Goal: Task Accomplishment & Management: Use online tool/utility

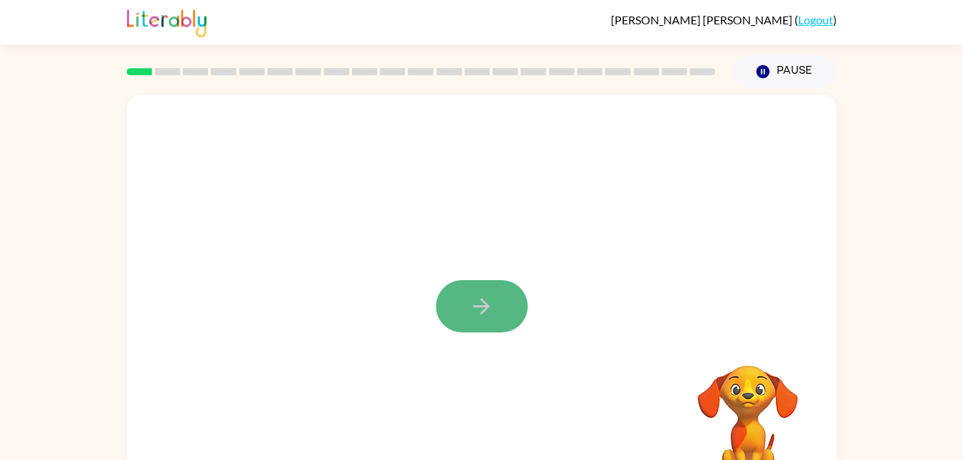
click at [479, 300] on icon "button" at bounding box center [481, 306] width 25 height 25
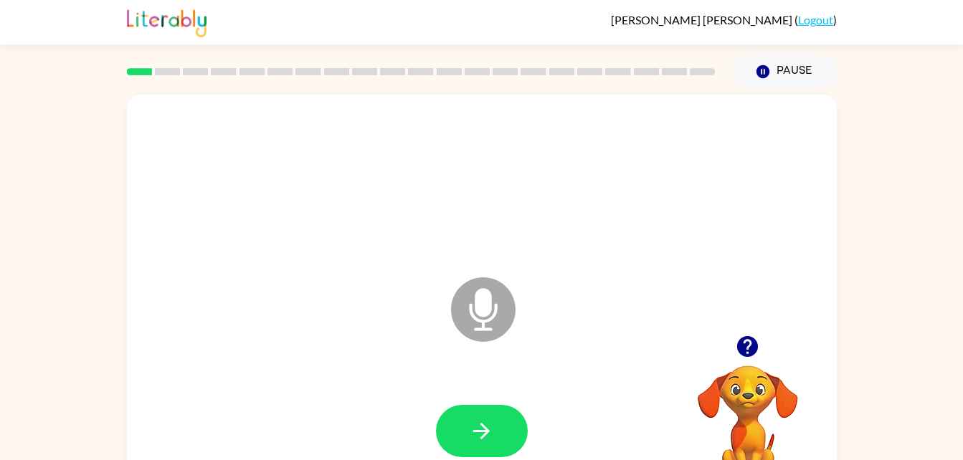
click at [479, 324] on icon at bounding box center [483, 309] width 65 height 65
click at [492, 443] on icon "button" at bounding box center [481, 431] width 25 height 25
click at [454, 441] on button "button" at bounding box center [482, 431] width 92 height 52
click at [464, 434] on button "button" at bounding box center [482, 431] width 92 height 52
click at [510, 429] on button "button" at bounding box center [482, 431] width 92 height 52
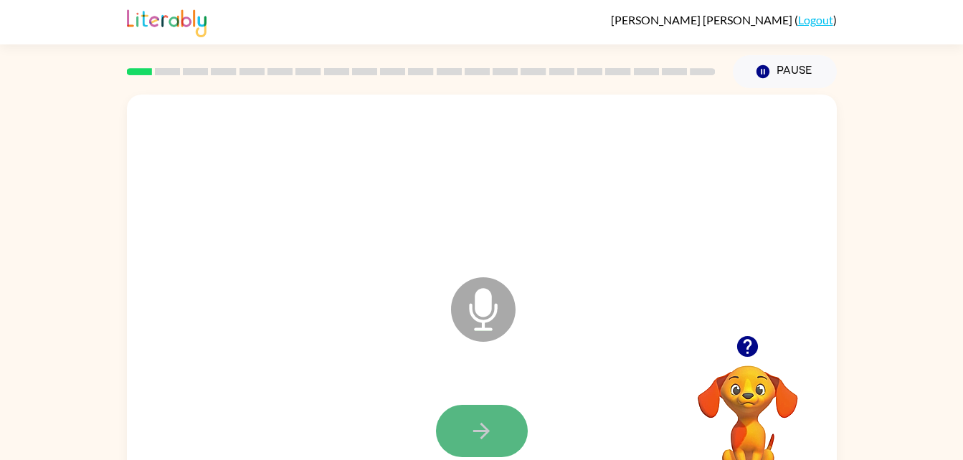
click at [482, 424] on icon "button" at bounding box center [481, 431] width 16 height 16
click at [488, 300] on icon "Microphone The Microphone is here when it is your turn to talk" at bounding box center [554, 328] width 215 height 108
drag, startPoint x: 471, startPoint y: 309, endPoint x: 481, endPoint y: 439, distance: 130.1
click at [481, 439] on div "Microphone The Microphone is here when it is your turn to talk" at bounding box center [482, 299] width 710 height 409
click at [478, 436] on icon "button" at bounding box center [481, 431] width 25 height 25
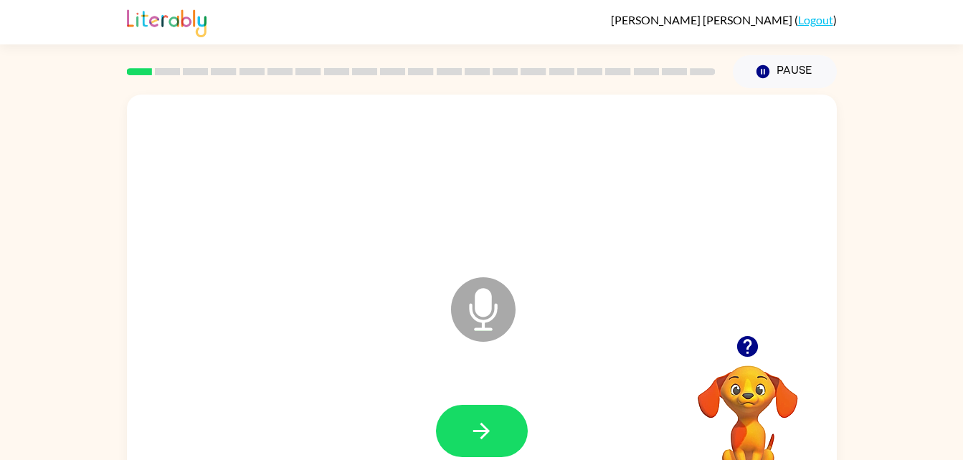
click at [483, 304] on icon "Microphone The Microphone is here when it is your turn to talk" at bounding box center [554, 328] width 215 height 108
click at [492, 319] on icon at bounding box center [483, 309] width 65 height 65
click at [735, 404] on video "Your browser must support playing .mp4 files to use Literably. Please try using…" at bounding box center [747, 414] width 143 height 143
click at [463, 418] on button "button" at bounding box center [482, 431] width 92 height 52
click at [484, 417] on button "button" at bounding box center [482, 431] width 92 height 52
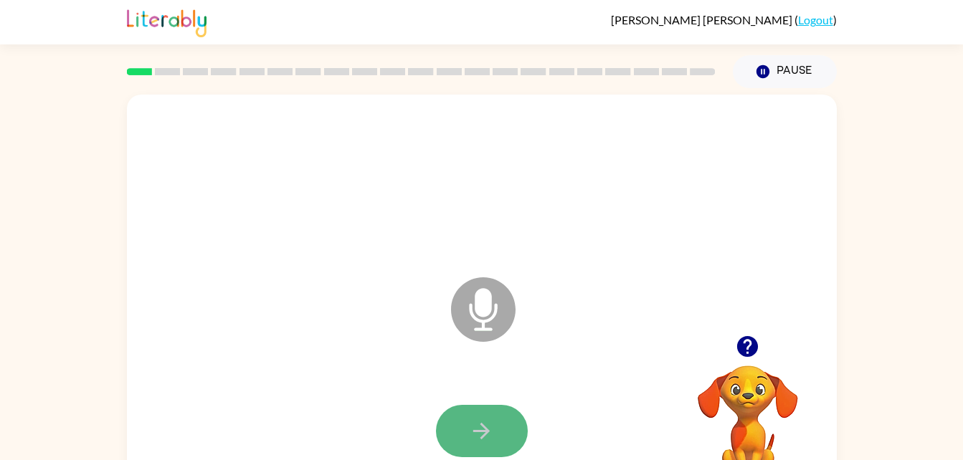
click at [480, 427] on icon "button" at bounding box center [481, 431] width 25 height 25
click at [495, 427] on button "button" at bounding box center [482, 431] width 92 height 52
click at [511, 424] on button "button" at bounding box center [482, 431] width 92 height 52
click at [480, 432] on icon "button" at bounding box center [481, 431] width 16 height 16
click at [501, 429] on button "button" at bounding box center [482, 431] width 92 height 52
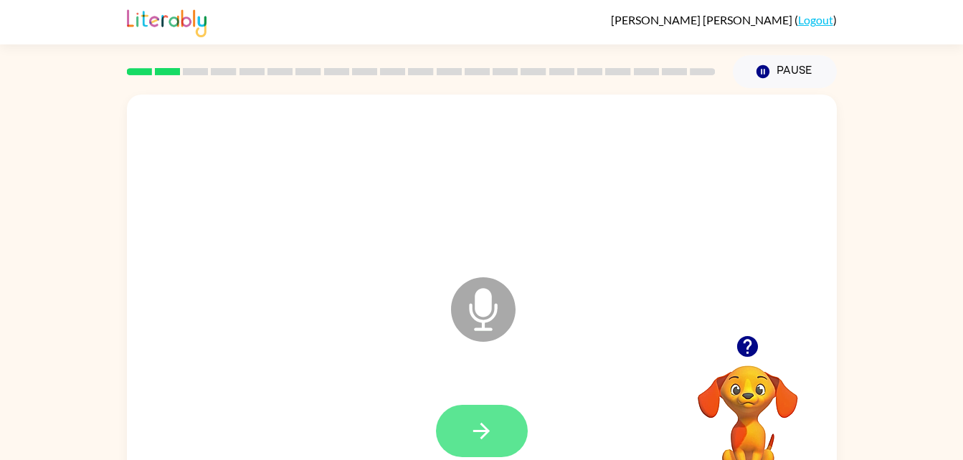
click at [491, 434] on icon "button" at bounding box center [481, 431] width 25 height 25
click at [472, 429] on icon "button" at bounding box center [481, 431] width 25 height 25
click at [493, 319] on icon at bounding box center [483, 309] width 65 height 65
click at [464, 416] on button "button" at bounding box center [482, 431] width 92 height 52
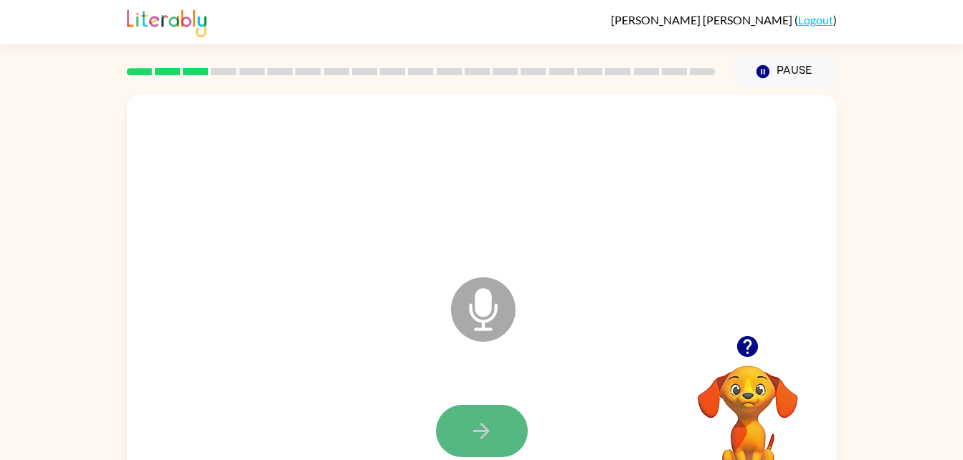
click at [488, 427] on icon "button" at bounding box center [481, 431] width 25 height 25
click at [478, 436] on icon "button" at bounding box center [481, 431] width 25 height 25
click at [461, 441] on button "button" at bounding box center [482, 431] width 92 height 52
click at [464, 441] on button "button" at bounding box center [482, 431] width 92 height 52
click at [486, 428] on icon "button" at bounding box center [481, 431] width 16 height 16
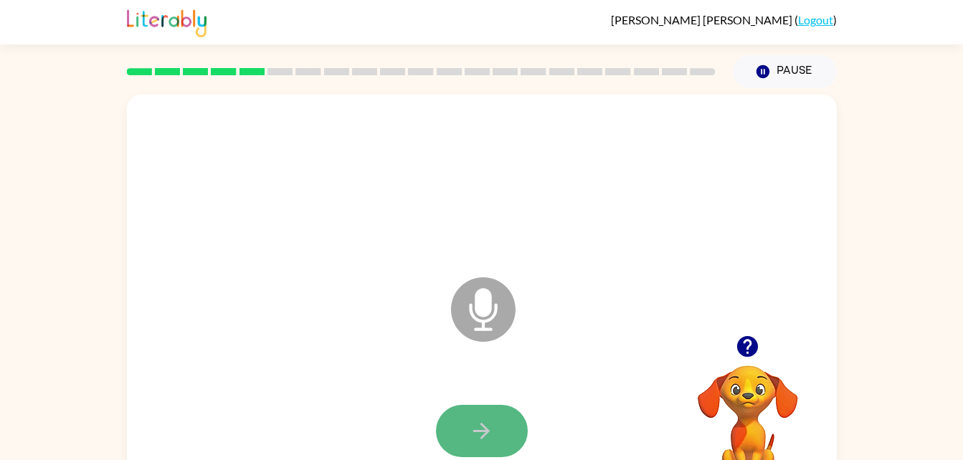
click at [482, 441] on icon "button" at bounding box center [481, 431] width 25 height 25
click at [473, 315] on icon "Microphone The Microphone is here when it is your turn to talk" at bounding box center [554, 328] width 215 height 108
click at [482, 429] on icon "button" at bounding box center [481, 431] width 25 height 25
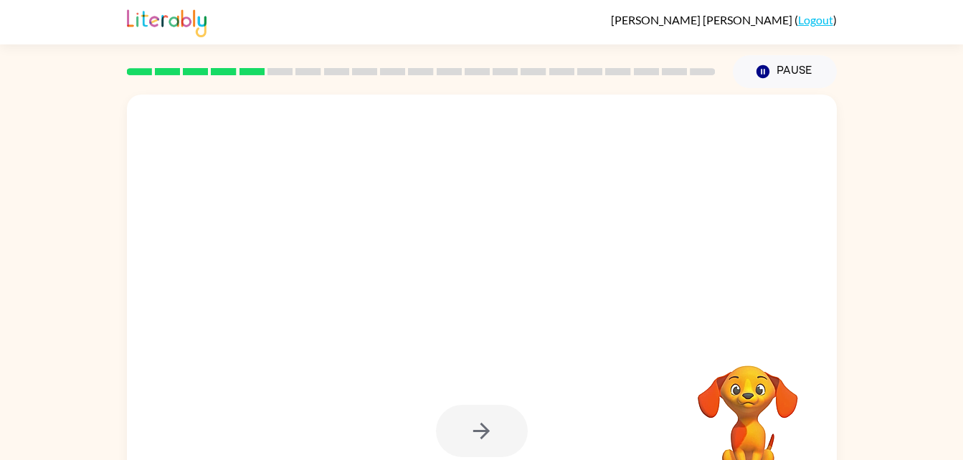
click at [477, 429] on div at bounding box center [482, 431] width 92 height 52
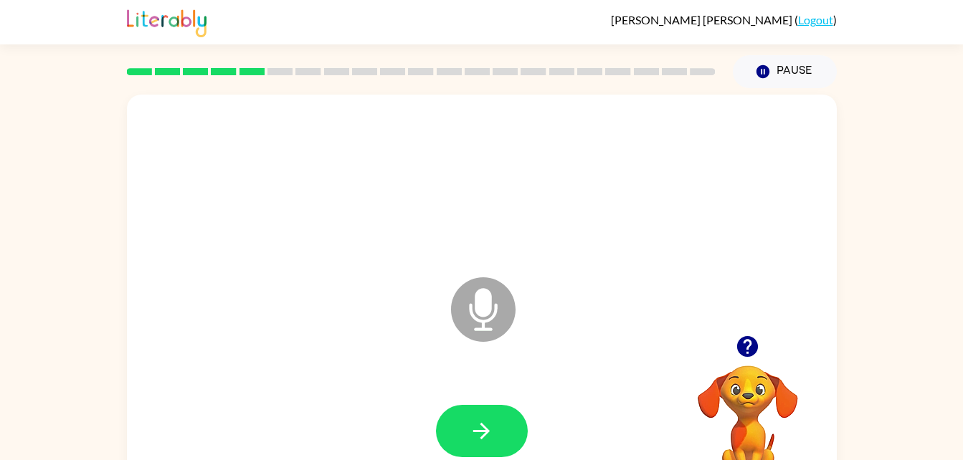
click at [483, 332] on icon at bounding box center [483, 309] width 65 height 65
click at [495, 423] on button "button" at bounding box center [482, 431] width 92 height 52
click at [488, 308] on icon "Microphone The Microphone is here when it is your turn to talk" at bounding box center [554, 328] width 215 height 108
click at [493, 437] on icon "button" at bounding box center [481, 431] width 25 height 25
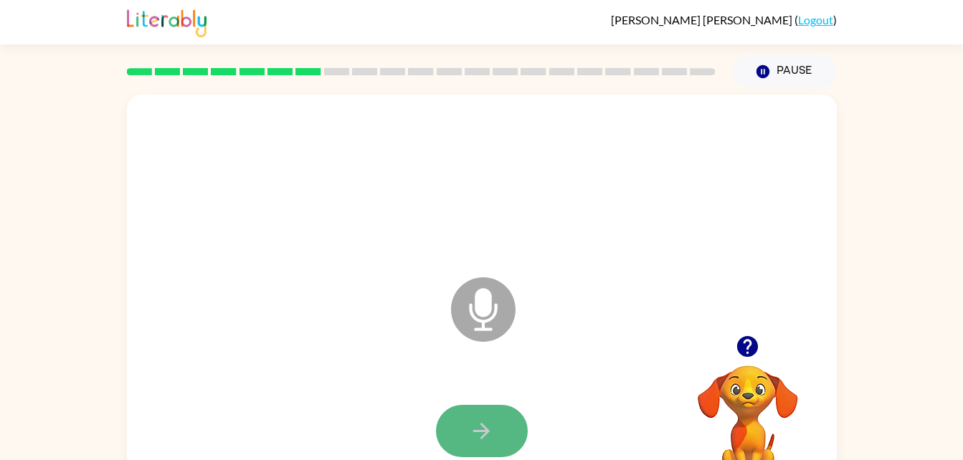
click at [482, 432] on icon "button" at bounding box center [481, 431] width 25 height 25
click at [465, 315] on icon at bounding box center [483, 309] width 65 height 65
click at [488, 448] on button "button" at bounding box center [482, 431] width 92 height 52
click at [502, 435] on button "button" at bounding box center [482, 431] width 92 height 52
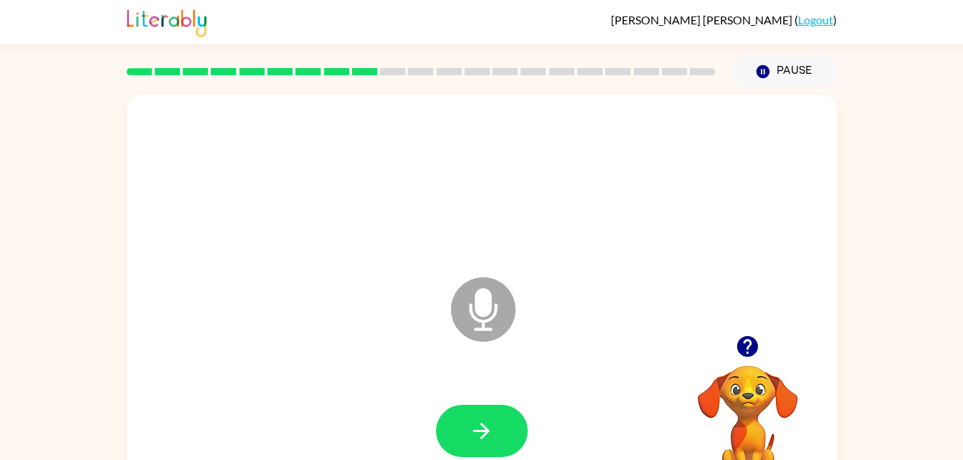
click at [482, 291] on icon "Microphone The Microphone is here when it is your turn to talk" at bounding box center [554, 328] width 215 height 108
click at [502, 422] on button "button" at bounding box center [482, 431] width 92 height 52
click at [491, 429] on icon "button" at bounding box center [481, 431] width 25 height 25
click at [502, 418] on button "button" at bounding box center [482, 431] width 92 height 52
click at [481, 307] on icon "Microphone The Microphone is here when it is your turn to talk" at bounding box center [554, 328] width 215 height 108
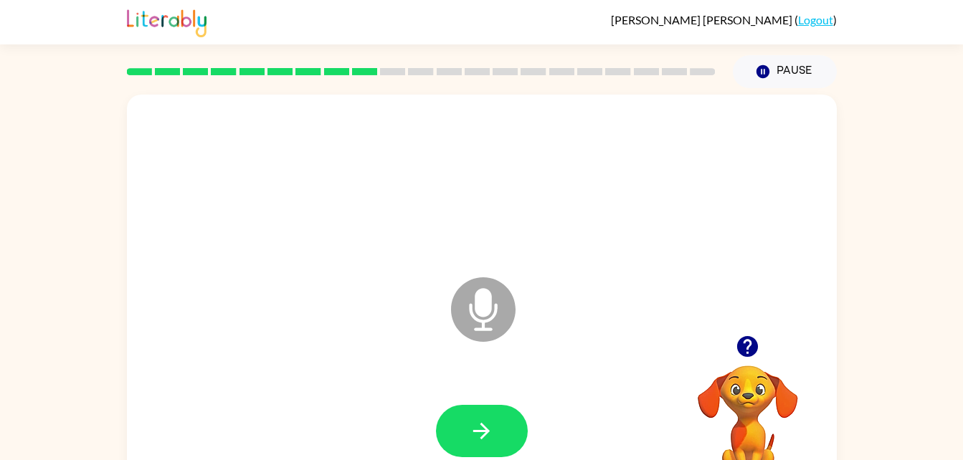
click at [482, 307] on icon "Microphone The Microphone is here when it is your turn to talk" at bounding box center [554, 328] width 215 height 108
drag, startPoint x: 492, startPoint y: 315, endPoint x: 492, endPoint y: 365, distance: 49.5
click at [492, 365] on icon "Microphone The Microphone is here when it is your turn to talk" at bounding box center [554, 328] width 215 height 108
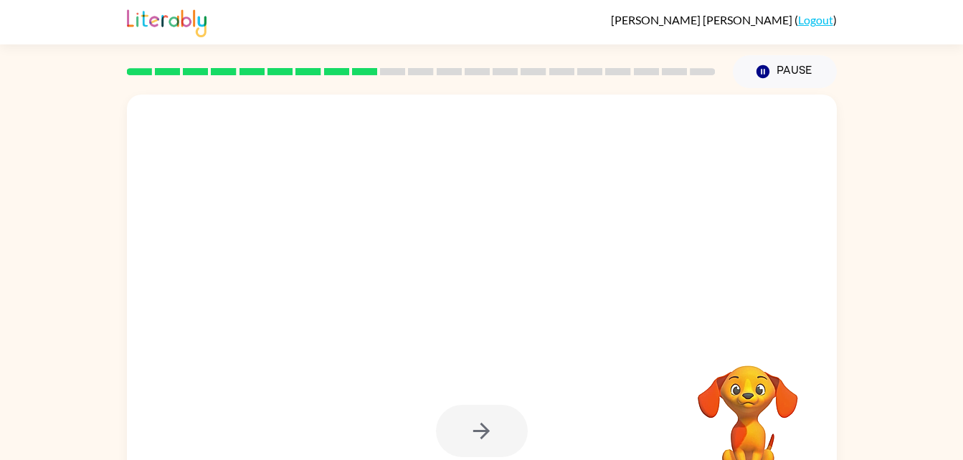
click at [482, 432] on div at bounding box center [482, 431] width 92 height 52
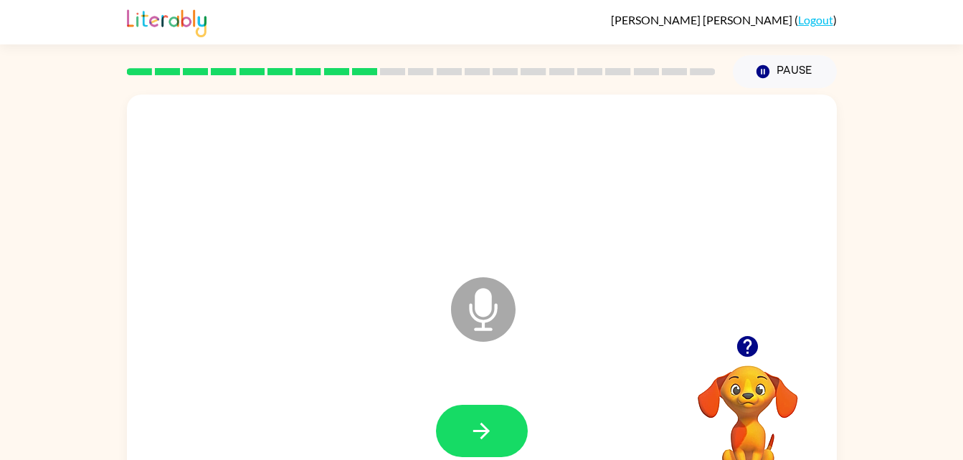
click at [480, 311] on icon "Microphone The Microphone is here when it is your turn to talk" at bounding box center [554, 328] width 215 height 108
click at [477, 310] on icon "Microphone The Microphone is here when it is your turn to talk" at bounding box center [554, 328] width 215 height 108
click at [755, 383] on video "Your browser must support playing .mp4 files to use Literably. Please try using…" at bounding box center [747, 414] width 143 height 143
click at [487, 425] on icon "button" at bounding box center [481, 431] width 25 height 25
click at [471, 429] on icon "button" at bounding box center [481, 431] width 25 height 25
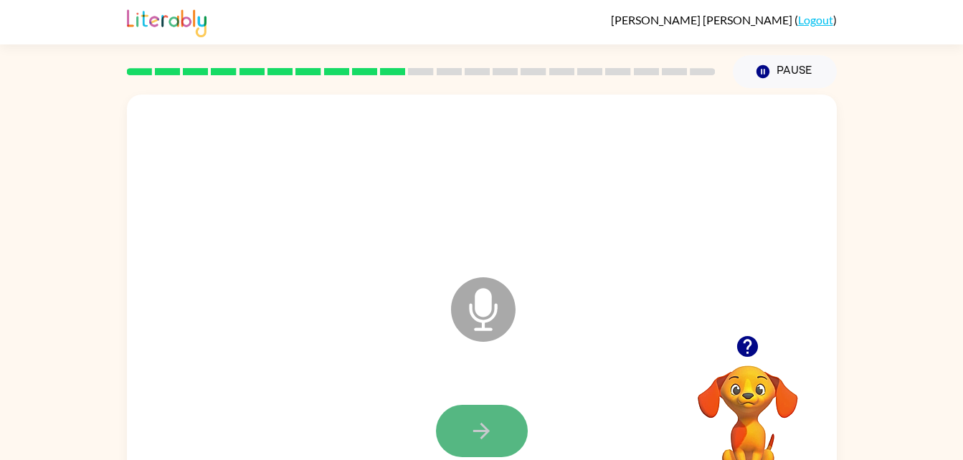
click at [501, 434] on button "button" at bounding box center [482, 431] width 92 height 52
click at [473, 428] on icon "button" at bounding box center [481, 431] width 25 height 25
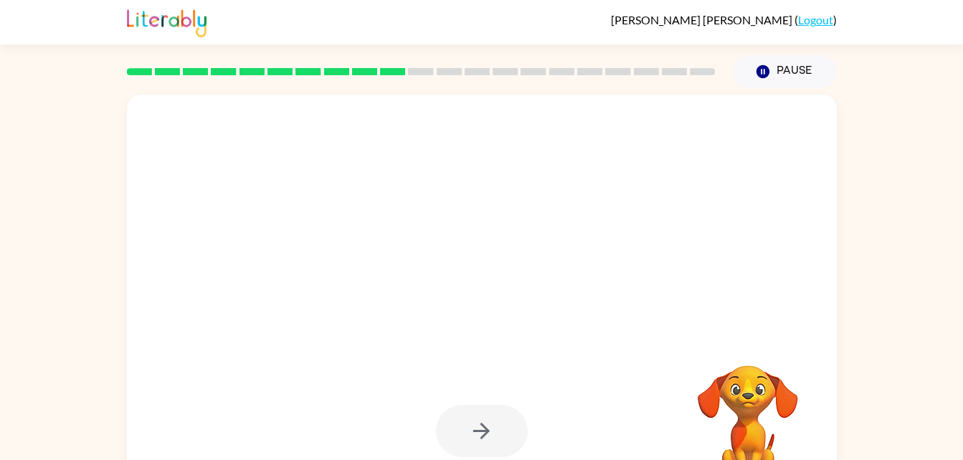
click at [496, 431] on div at bounding box center [482, 431] width 92 height 52
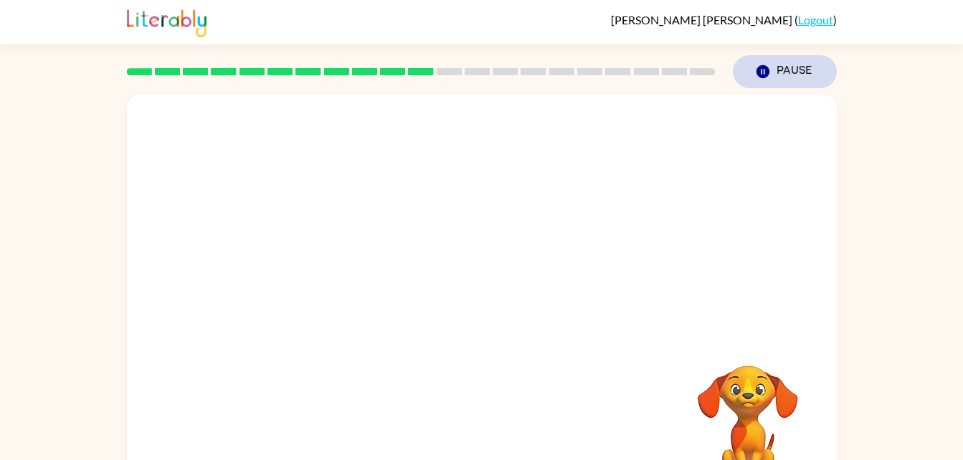
click at [750, 70] on button "Pause Pause" at bounding box center [785, 71] width 104 height 33
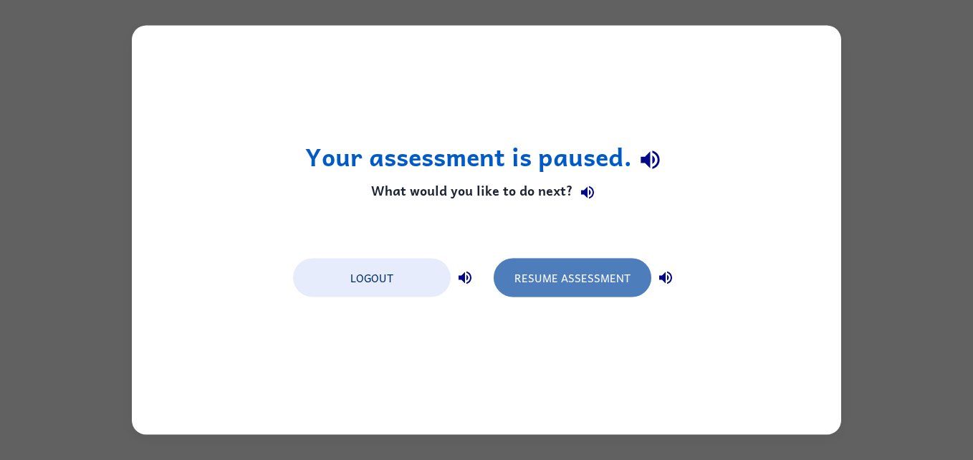
click at [576, 286] on button "Resume Assessment" at bounding box center [573, 278] width 158 height 39
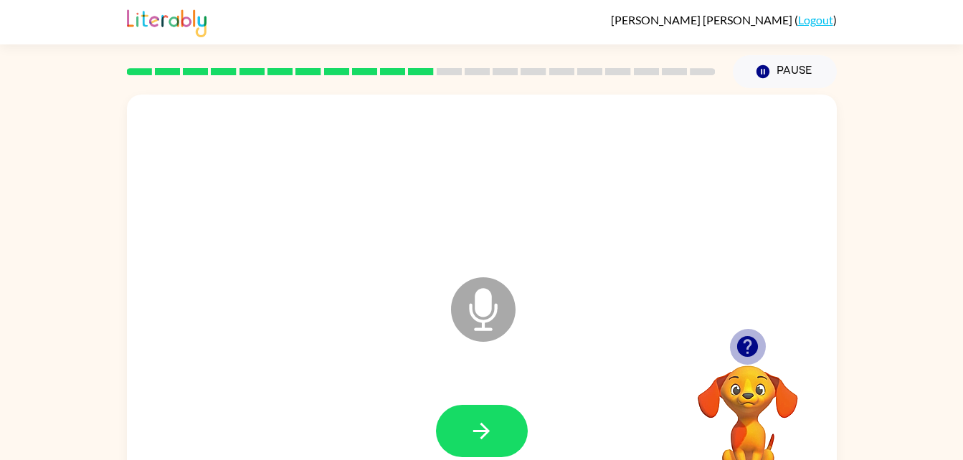
click at [750, 344] on icon "button" at bounding box center [747, 346] width 25 height 25
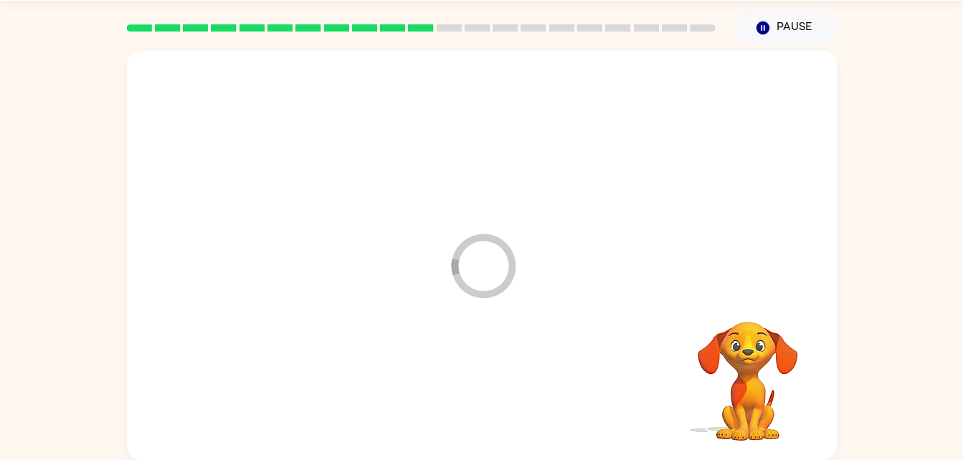
click at [493, 389] on div at bounding box center [481, 388] width 681 height 118
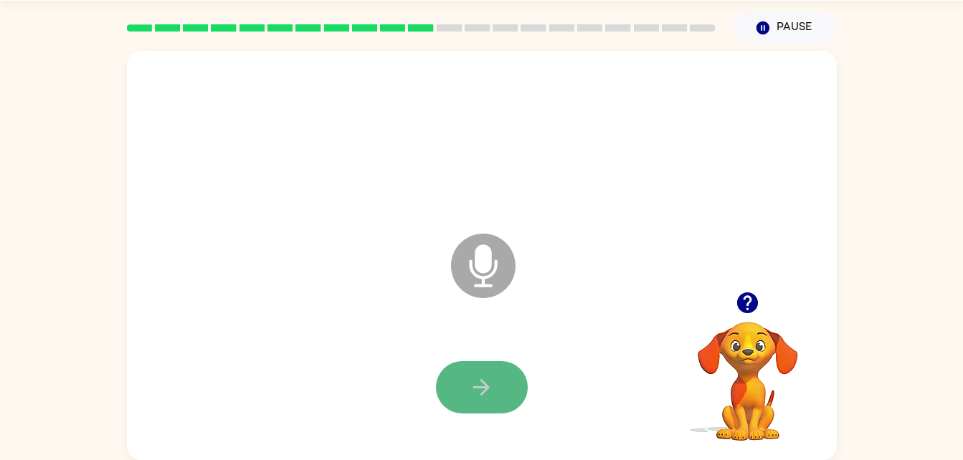
click at [502, 398] on button "button" at bounding box center [482, 387] width 92 height 52
click at [742, 308] on icon "button" at bounding box center [747, 302] width 21 height 21
click at [510, 386] on button "button" at bounding box center [482, 387] width 92 height 52
click at [503, 384] on button "button" at bounding box center [482, 387] width 92 height 52
click at [491, 383] on icon "button" at bounding box center [481, 387] width 25 height 25
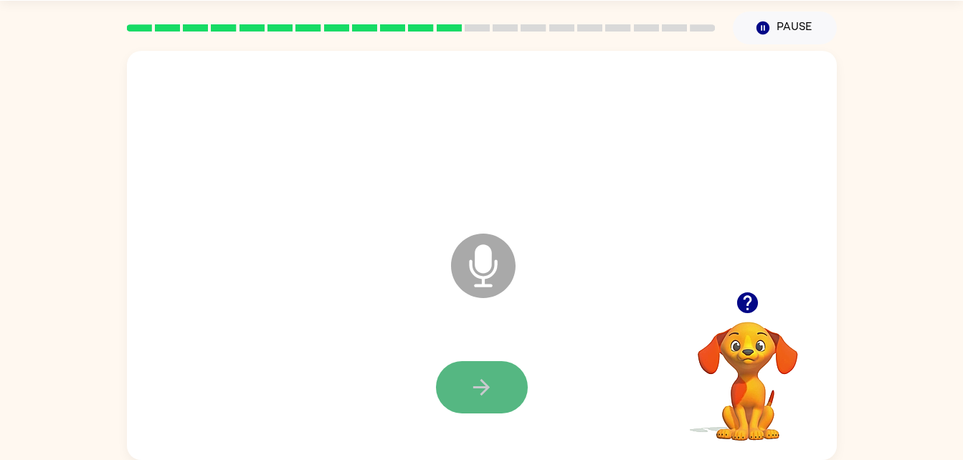
click at [499, 395] on button "button" at bounding box center [482, 387] width 92 height 52
click at [494, 391] on button "button" at bounding box center [482, 387] width 92 height 52
click at [477, 400] on button "button" at bounding box center [482, 387] width 92 height 52
click at [488, 404] on button "button" at bounding box center [482, 387] width 92 height 52
click at [481, 399] on icon "button" at bounding box center [481, 387] width 25 height 25
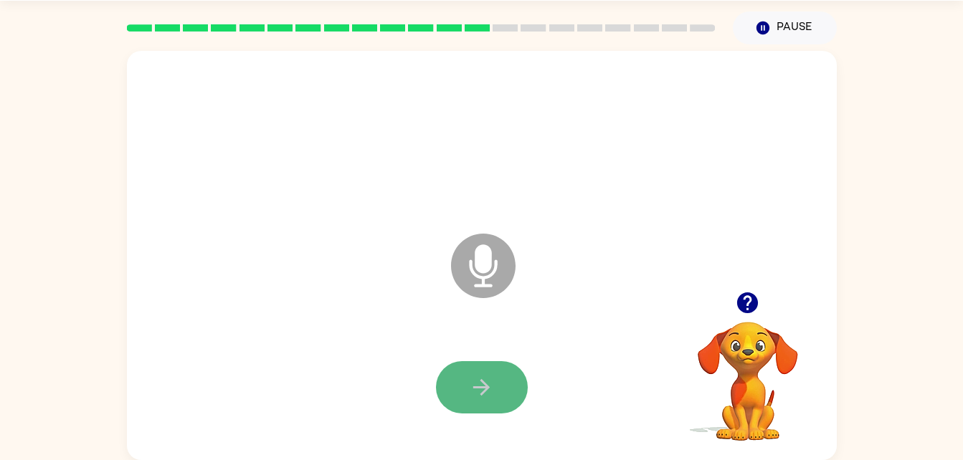
click at [492, 387] on icon "button" at bounding box center [481, 387] width 25 height 25
drag, startPoint x: 492, startPoint y: 386, endPoint x: 481, endPoint y: 391, distance: 12.5
click at [481, 391] on icon "button" at bounding box center [481, 387] width 25 height 25
click at [487, 391] on icon "button" at bounding box center [481, 387] width 25 height 25
click at [748, 303] on icon "button" at bounding box center [747, 302] width 25 height 25
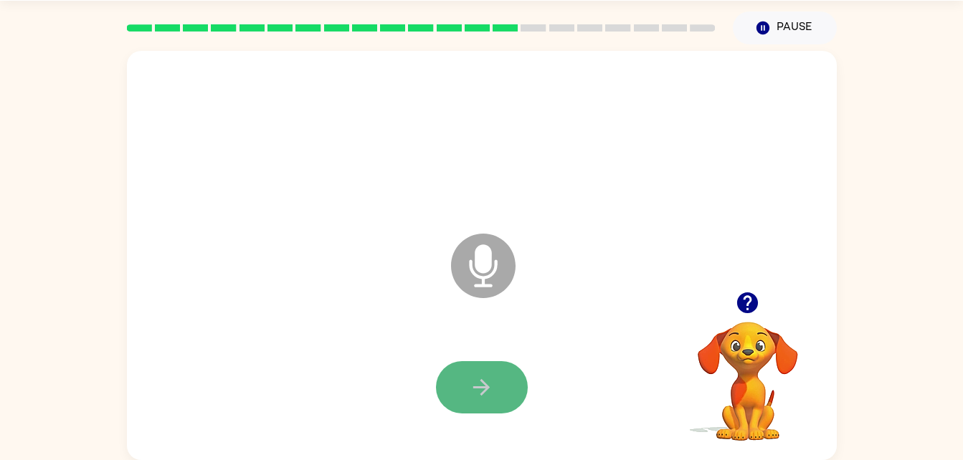
click at [505, 386] on button "button" at bounding box center [482, 387] width 92 height 52
click at [492, 388] on icon "button" at bounding box center [481, 387] width 25 height 25
click at [490, 391] on icon "button" at bounding box center [481, 387] width 25 height 25
click at [489, 390] on icon "button" at bounding box center [481, 387] width 25 height 25
click at [504, 391] on button "button" at bounding box center [482, 387] width 92 height 52
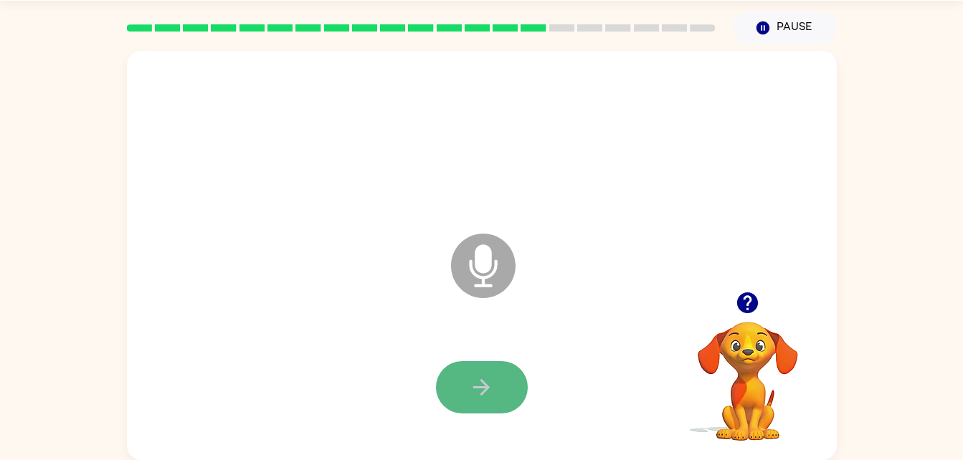
click at [518, 384] on button "button" at bounding box center [482, 387] width 92 height 52
click at [502, 389] on button "button" at bounding box center [482, 387] width 92 height 52
click at [497, 393] on button "button" at bounding box center [482, 387] width 92 height 52
click at [500, 393] on button "button" at bounding box center [482, 387] width 92 height 52
click at [496, 399] on button "button" at bounding box center [482, 387] width 92 height 52
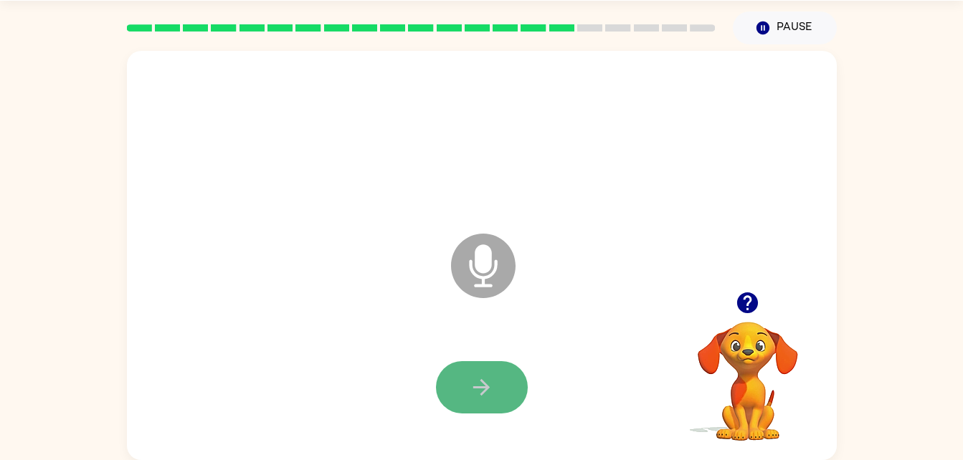
click at [498, 387] on button "button" at bounding box center [482, 387] width 92 height 52
click at [492, 393] on icon "button" at bounding box center [481, 387] width 25 height 25
click at [498, 382] on button "button" at bounding box center [482, 387] width 92 height 52
click at [502, 377] on button "button" at bounding box center [482, 387] width 92 height 52
click at [473, 394] on icon "button" at bounding box center [481, 387] width 25 height 25
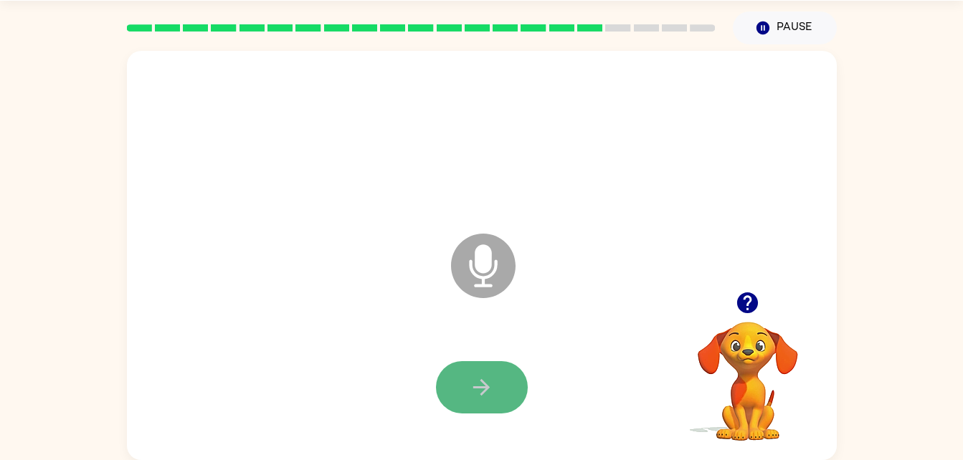
click at [473, 399] on icon "button" at bounding box center [481, 387] width 25 height 25
click at [473, 394] on icon "button" at bounding box center [481, 387] width 25 height 25
click at [475, 394] on icon "button" at bounding box center [481, 387] width 25 height 25
click at [480, 394] on icon "button" at bounding box center [481, 387] width 25 height 25
click at [513, 423] on div at bounding box center [481, 388] width 681 height 118
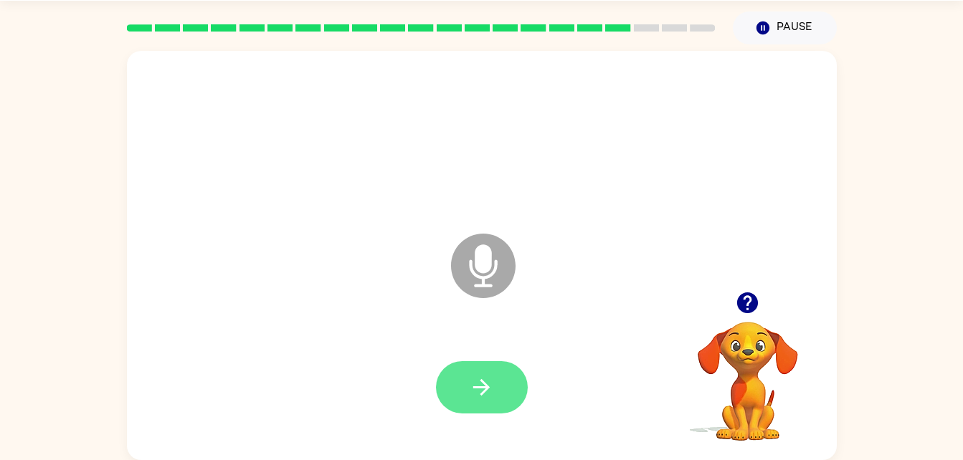
click at [487, 376] on icon "button" at bounding box center [481, 387] width 25 height 25
click at [503, 394] on button "button" at bounding box center [482, 387] width 92 height 52
click at [476, 379] on icon "button" at bounding box center [481, 387] width 25 height 25
click at [476, 376] on icon "button" at bounding box center [481, 387] width 25 height 25
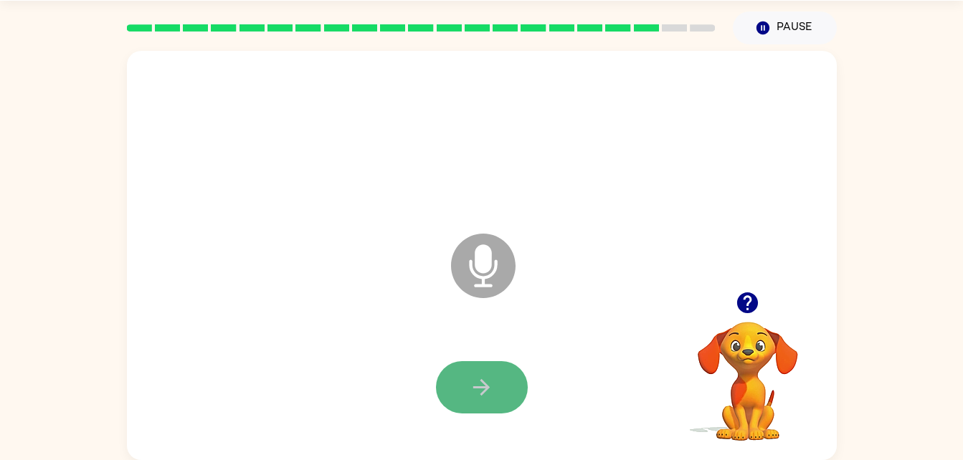
click at [481, 384] on icon "button" at bounding box center [481, 387] width 25 height 25
click at [481, 380] on icon "button" at bounding box center [481, 387] width 16 height 16
click at [488, 375] on icon "button" at bounding box center [481, 387] width 25 height 25
click at [479, 383] on icon "button" at bounding box center [481, 387] width 25 height 25
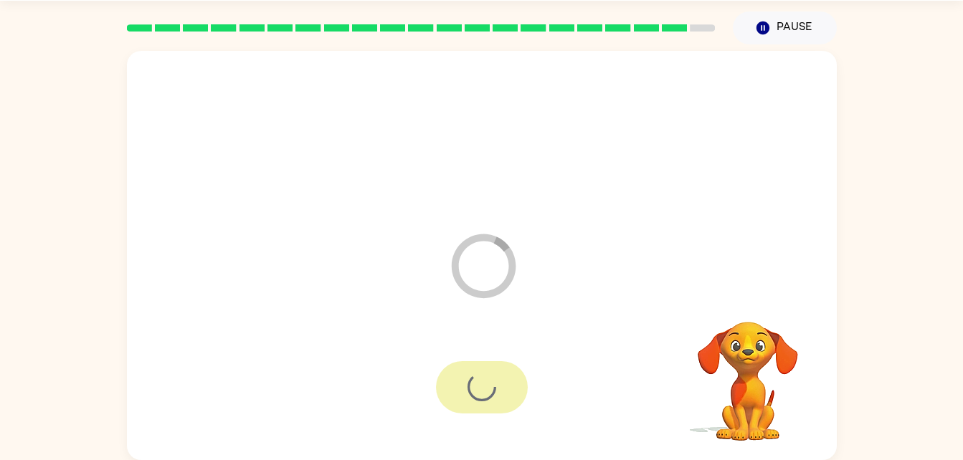
scroll to position [18, 0]
